Goal: Transaction & Acquisition: Download file/media

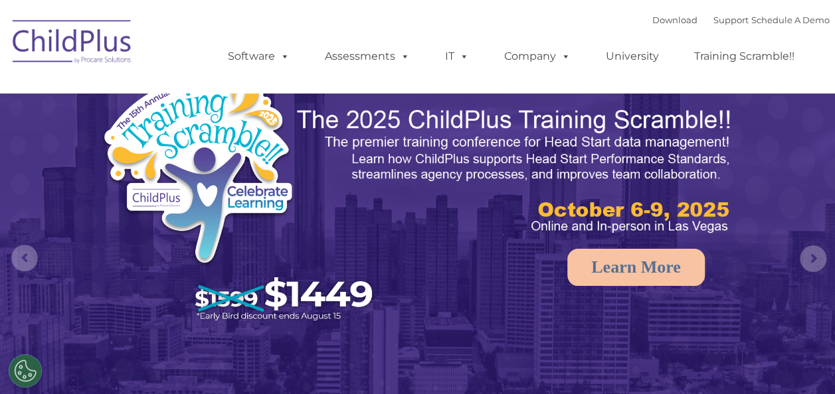
select select "MEDIUM"
click at [652, 17] on link "Download" at bounding box center [674, 20] width 45 height 11
click at [659, 20] on link "Download" at bounding box center [674, 20] width 45 height 11
click at [652, 21] on link "Download" at bounding box center [674, 20] width 45 height 11
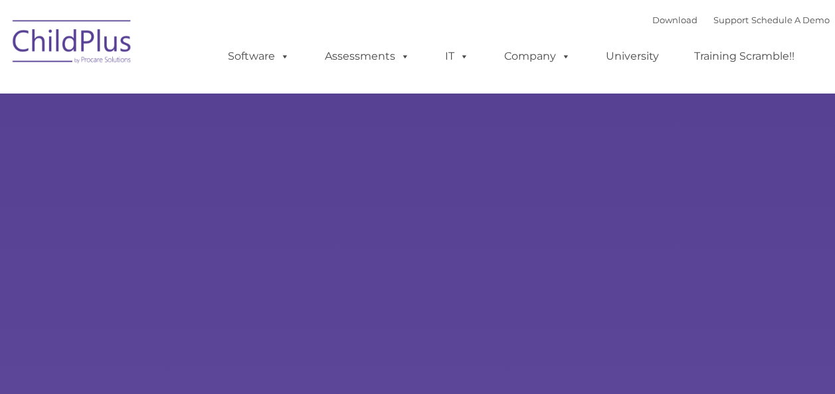
type input ""
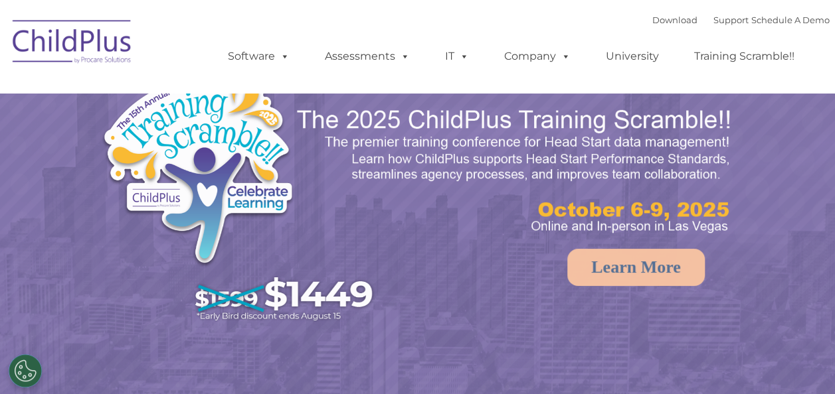
select select "MEDIUM"
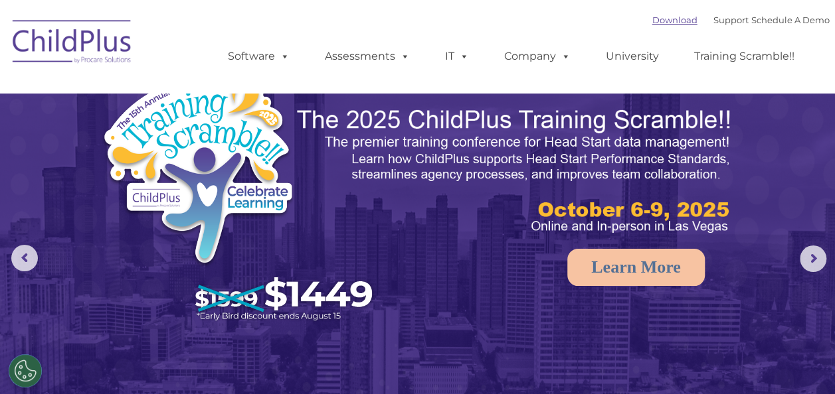
click at [660, 18] on link "Download" at bounding box center [674, 20] width 45 height 11
